Goal: Task Accomplishment & Management: Complete application form

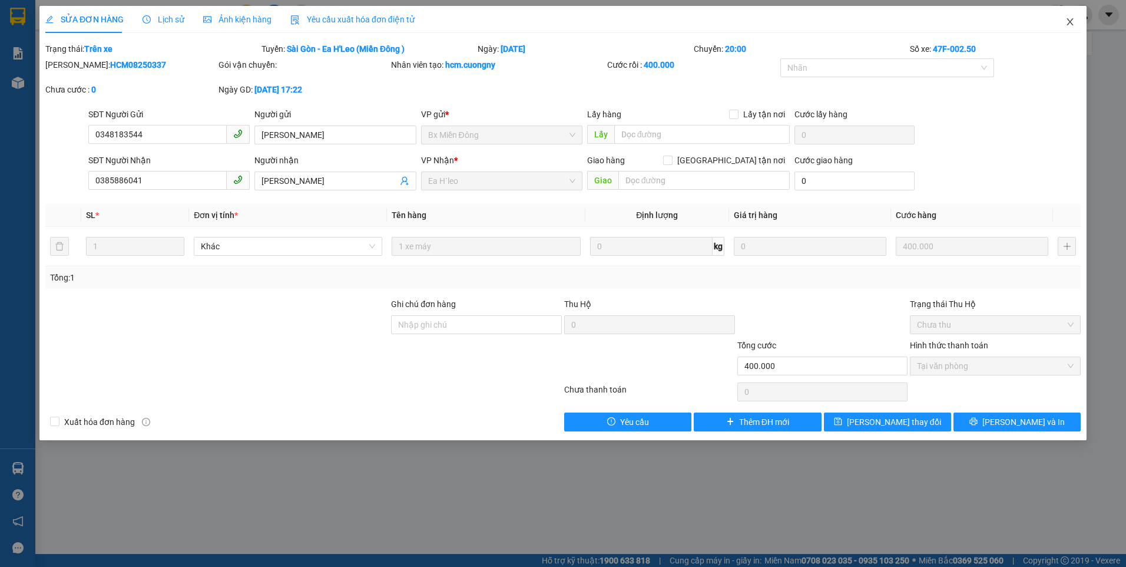
click at [1072, 23] on icon "close" at bounding box center [1069, 21] width 9 height 9
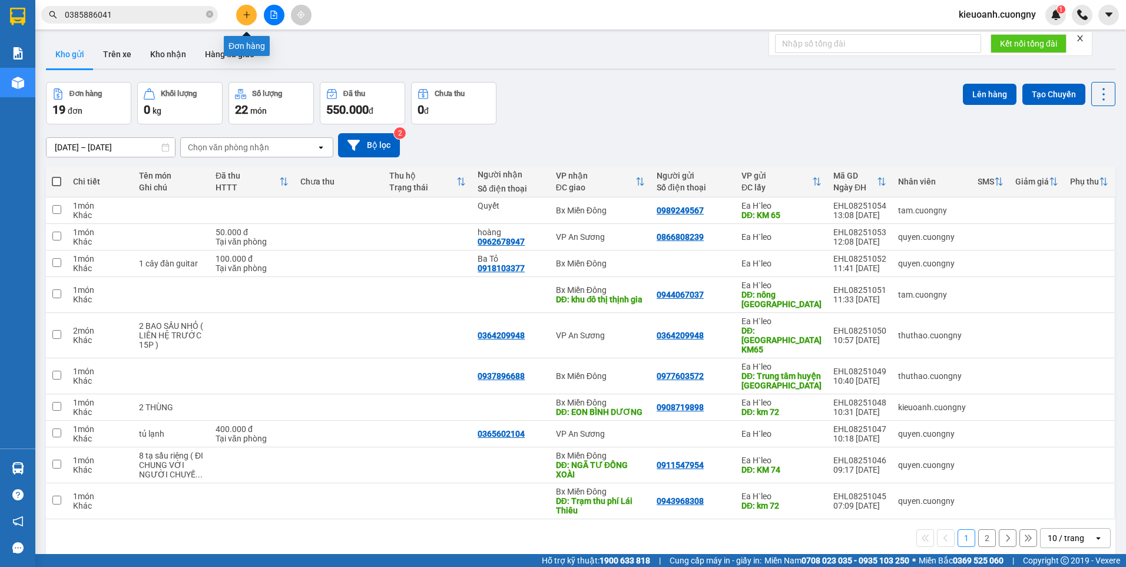
click at [246, 10] on button at bounding box center [246, 15] width 21 height 21
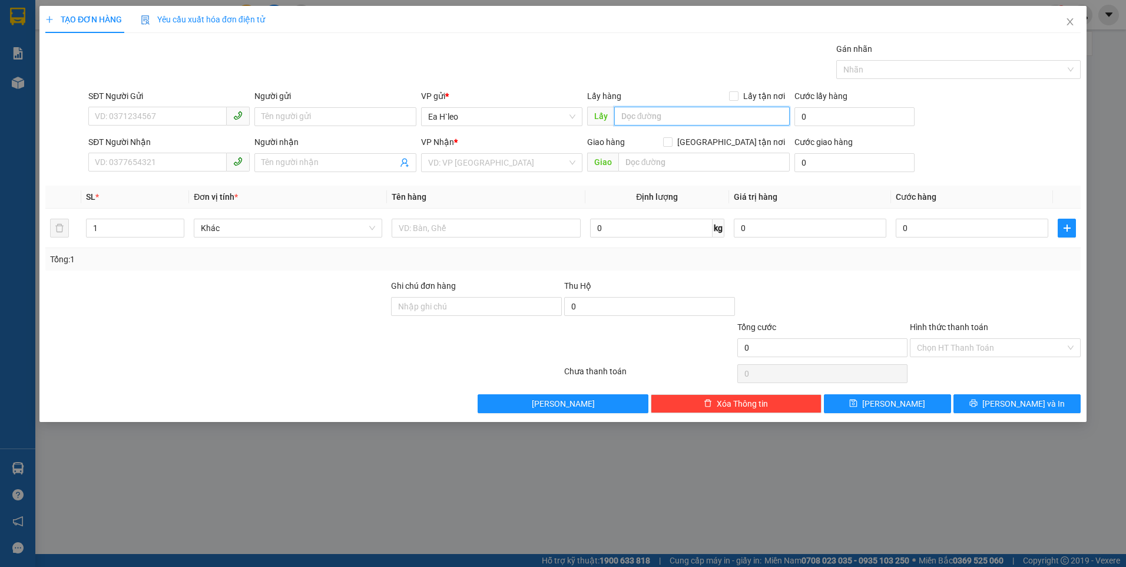
click at [673, 117] on input "text" at bounding box center [702, 116] width 176 height 19
type input "n"
type input "Ngã ba 67"
click at [488, 165] on input "search" at bounding box center [497, 163] width 139 height 18
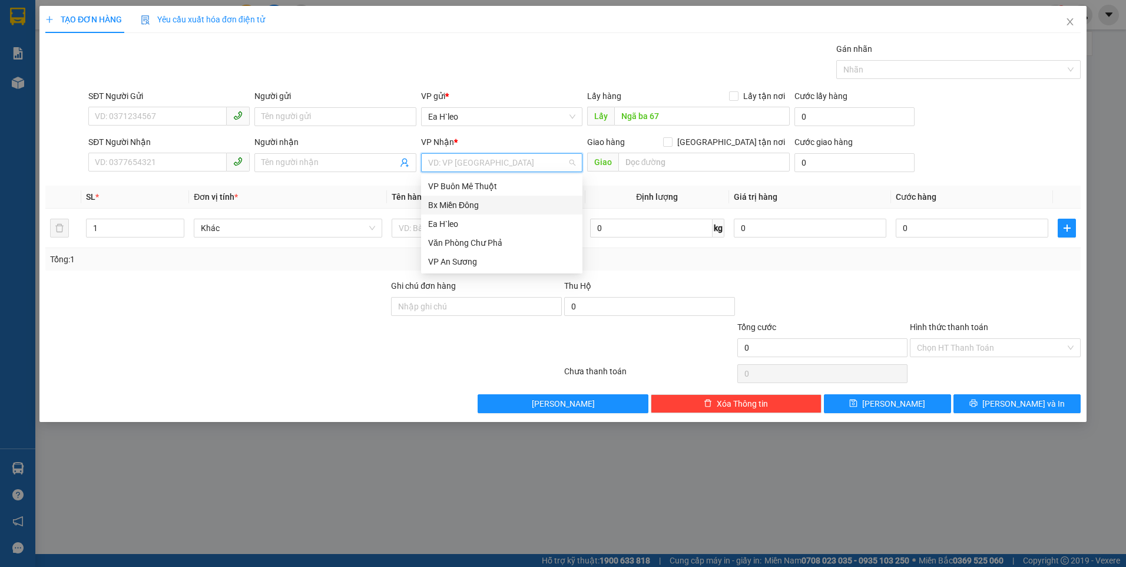
click at [504, 206] on div "Bx Miền Đông" at bounding box center [501, 204] width 147 height 13
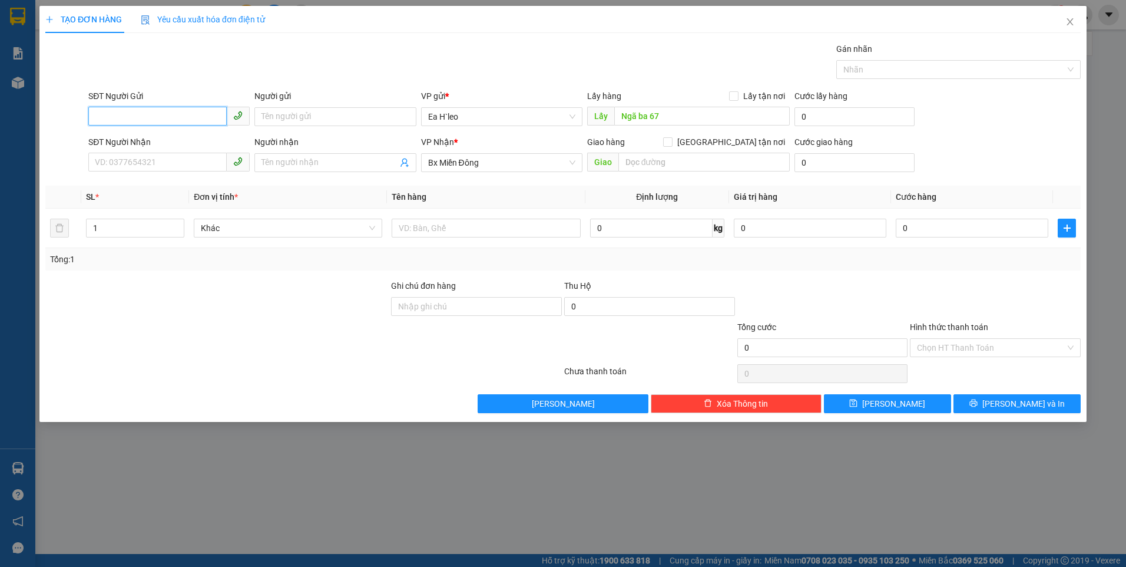
click at [190, 114] on input "SĐT Người Gửi" at bounding box center [157, 116] width 138 height 19
paste input "0905141718"
type input "0905141718"
click at [447, 230] on input "text" at bounding box center [486, 227] width 188 height 19
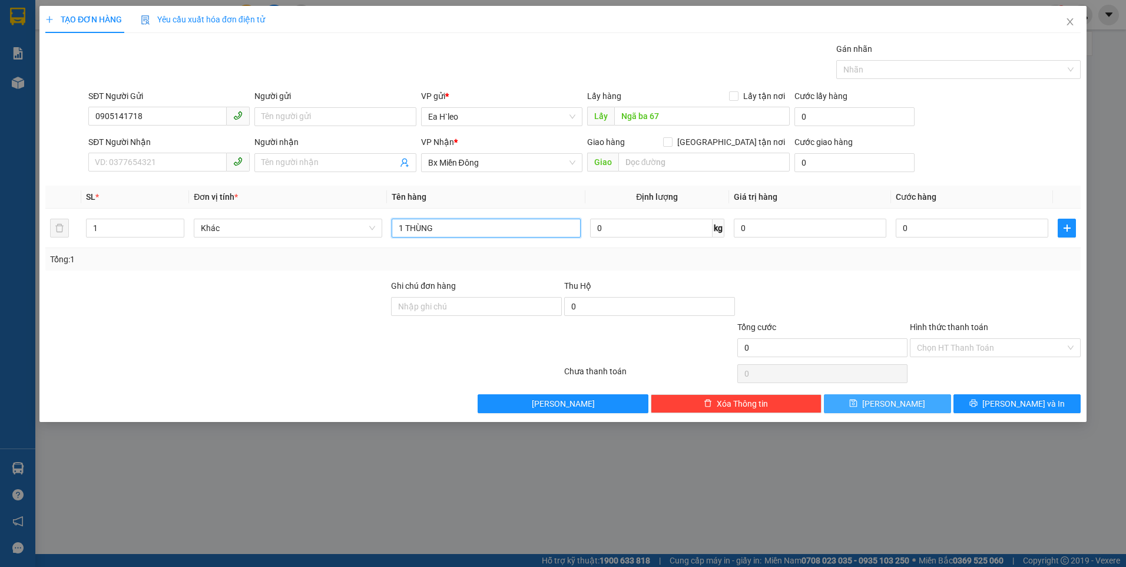
type input "1 THÙNG"
click at [900, 402] on span "[PERSON_NAME]" at bounding box center [893, 403] width 63 height 13
